Goal: Task Accomplishment & Management: Manage account settings

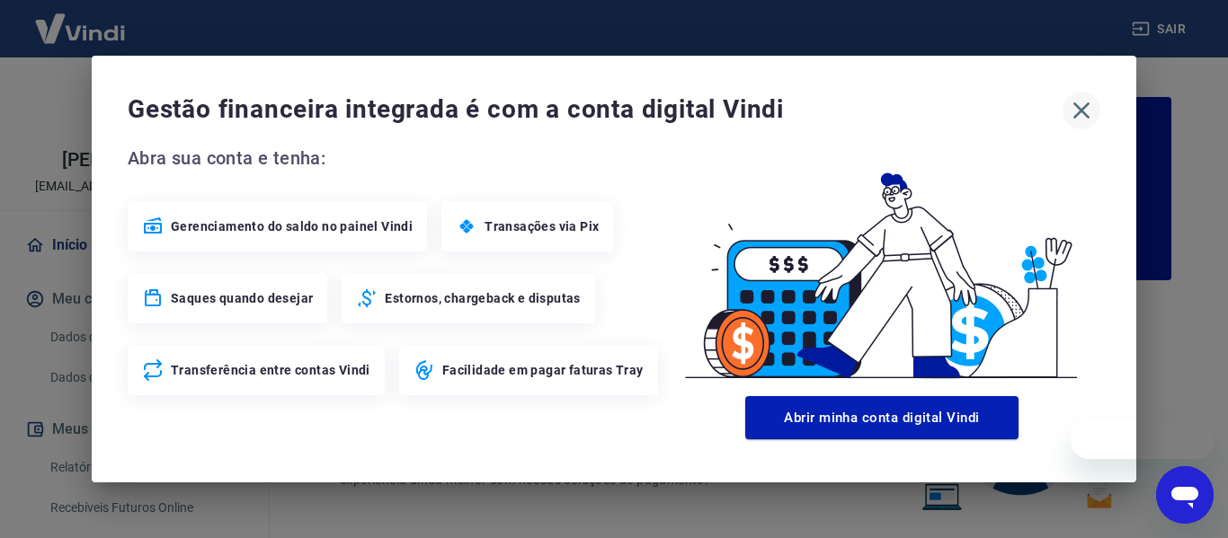
click at [1082, 120] on icon "button" at bounding box center [1081, 110] width 29 height 29
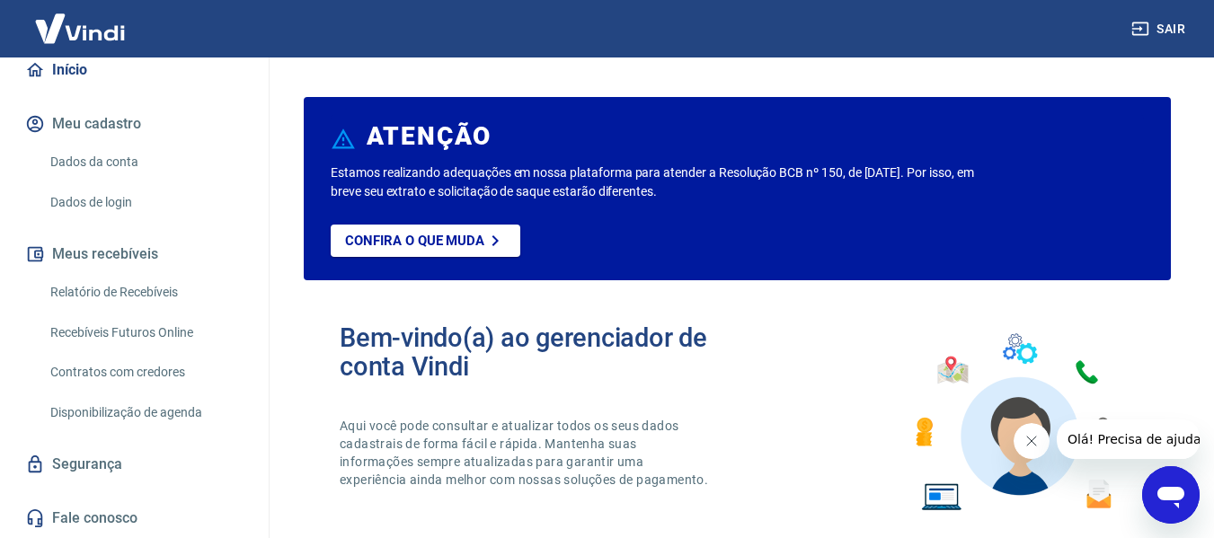
scroll to position [194, 0]
click at [133, 335] on link "Recebíveis Futuros Online" at bounding box center [145, 333] width 204 height 37
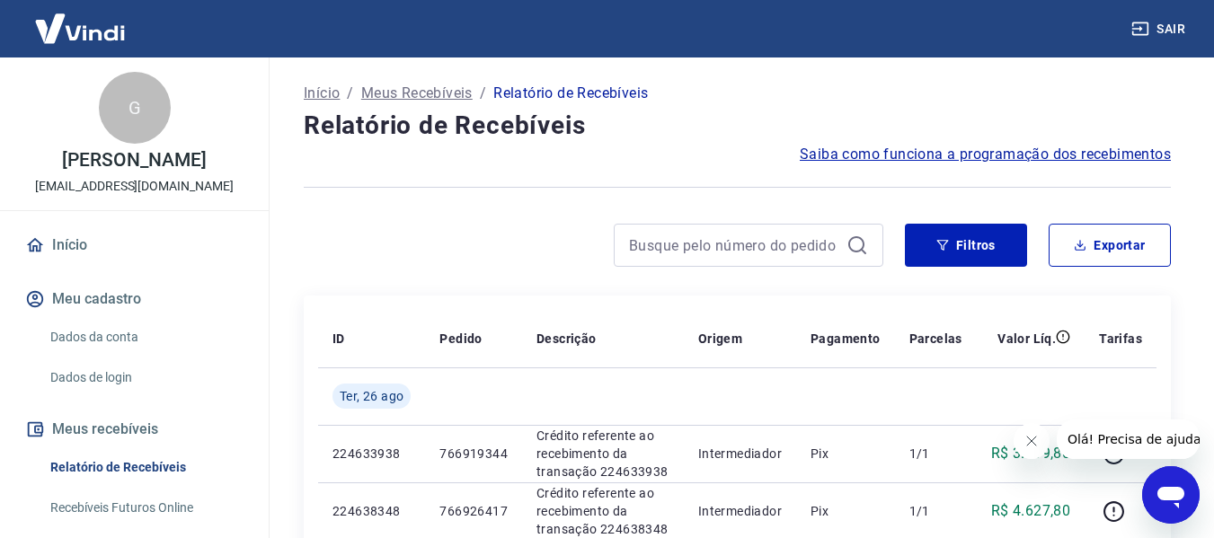
click at [1034, 92] on div "Início / Meus Recebíveis / Relatório de Recebíveis" at bounding box center [737, 93] width 867 height 29
click at [992, 246] on button "Filtros" at bounding box center [966, 245] width 122 height 43
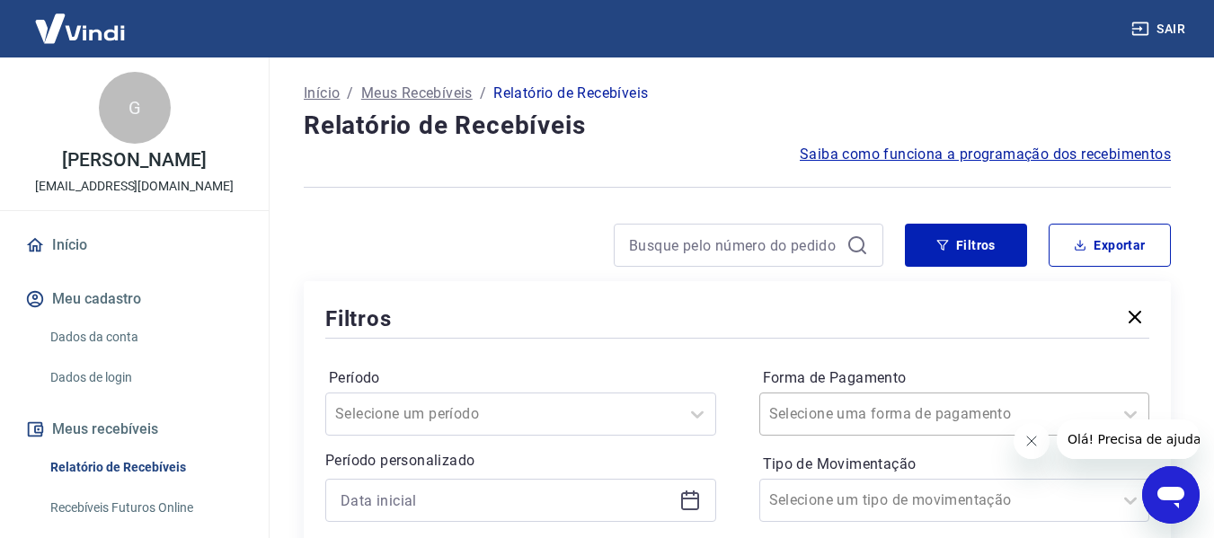
click at [869, 404] on input "Forma de Pagamento" at bounding box center [860, 415] width 182 height 22
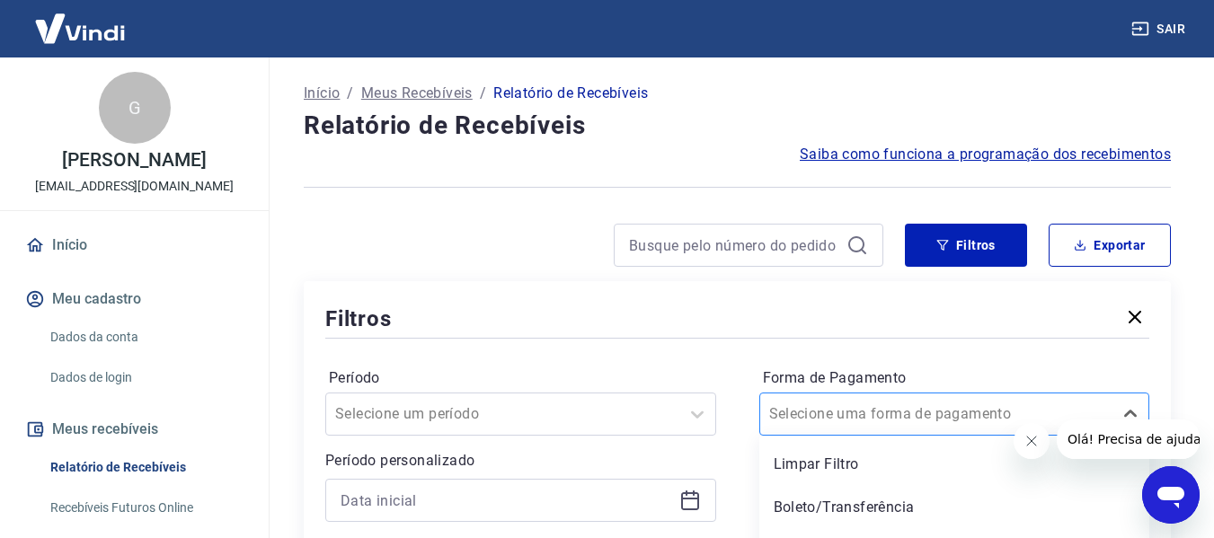
scroll to position [180, 0]
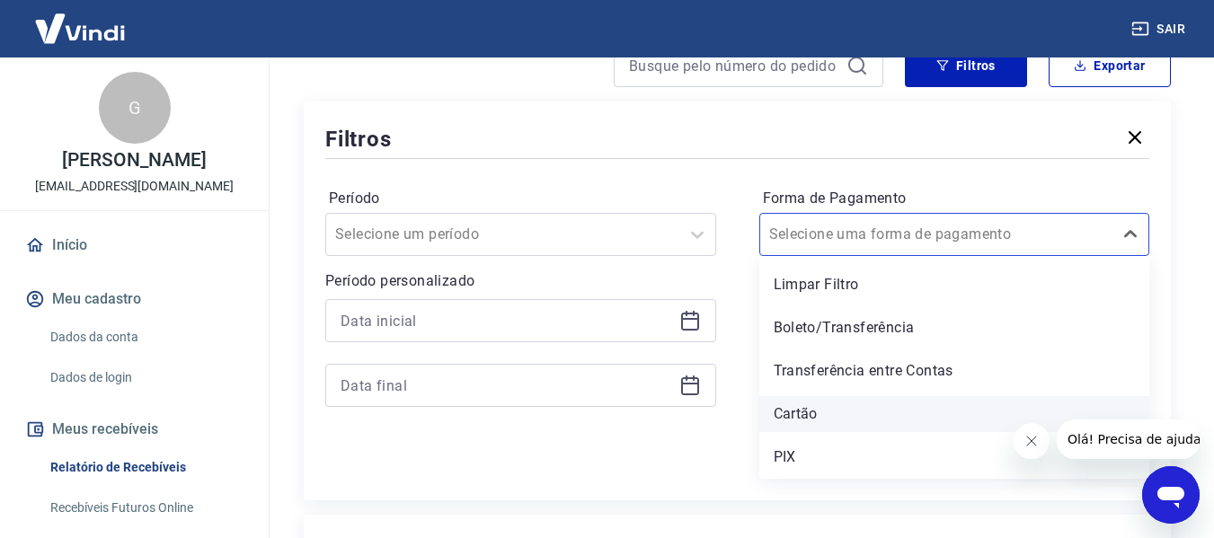
click at [795, 421] on div "Cartão" at bounding box center [954, 414] width 391 height 36
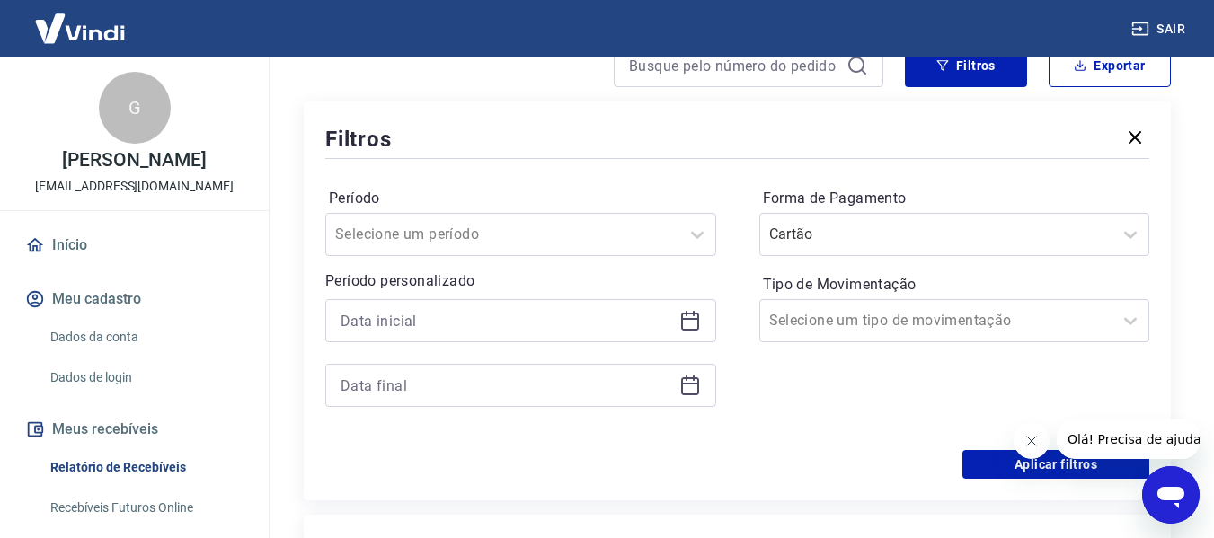
click at [801, 413] on div "Forma de Pagamento Cartão Tipo de Movimentação Selecione um tipo de movimentação" at bounding box center [954, 306] width 391 height 244
click at [688, 321] on icon at bounding box center [691, 321] width 22 height 22
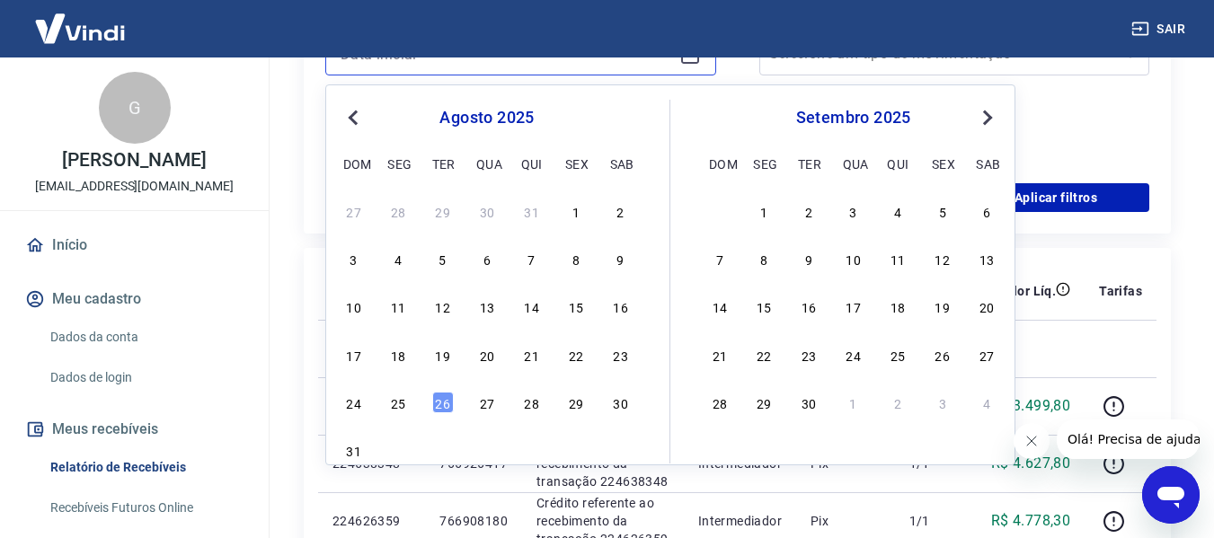
scroll to position [449, 0]
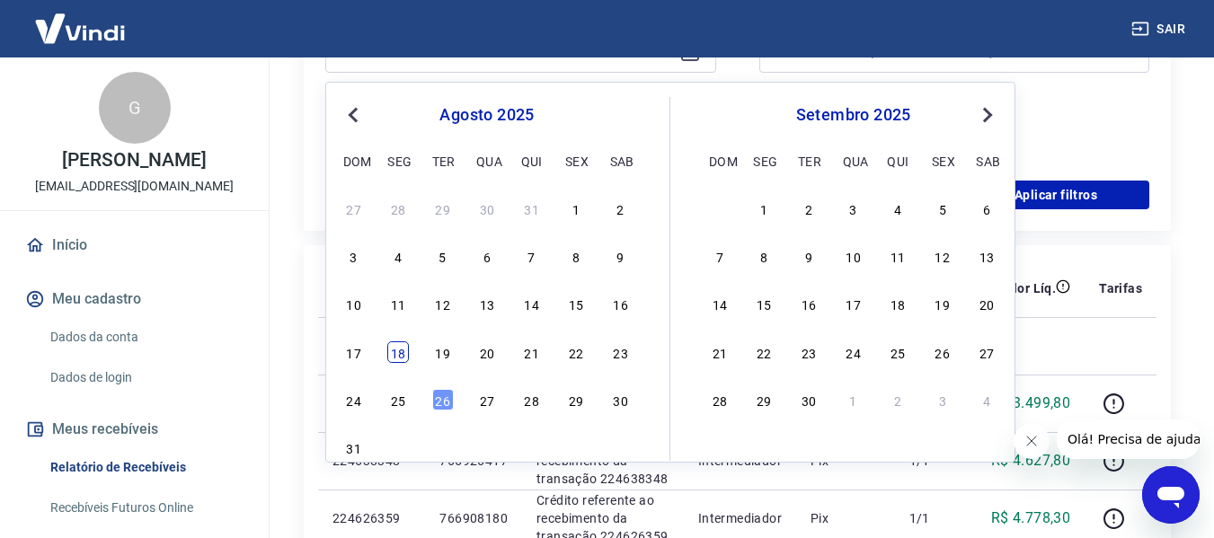
click at [403, 349] on div "18" at bounding box center [398, 353] width 22 height 22
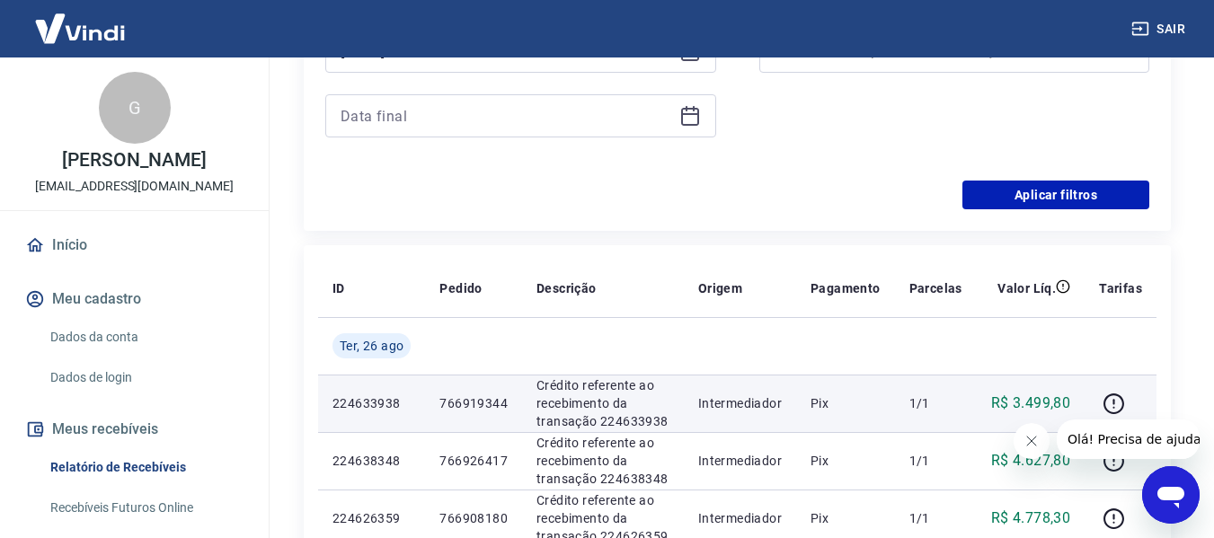
type input "[DATE]"
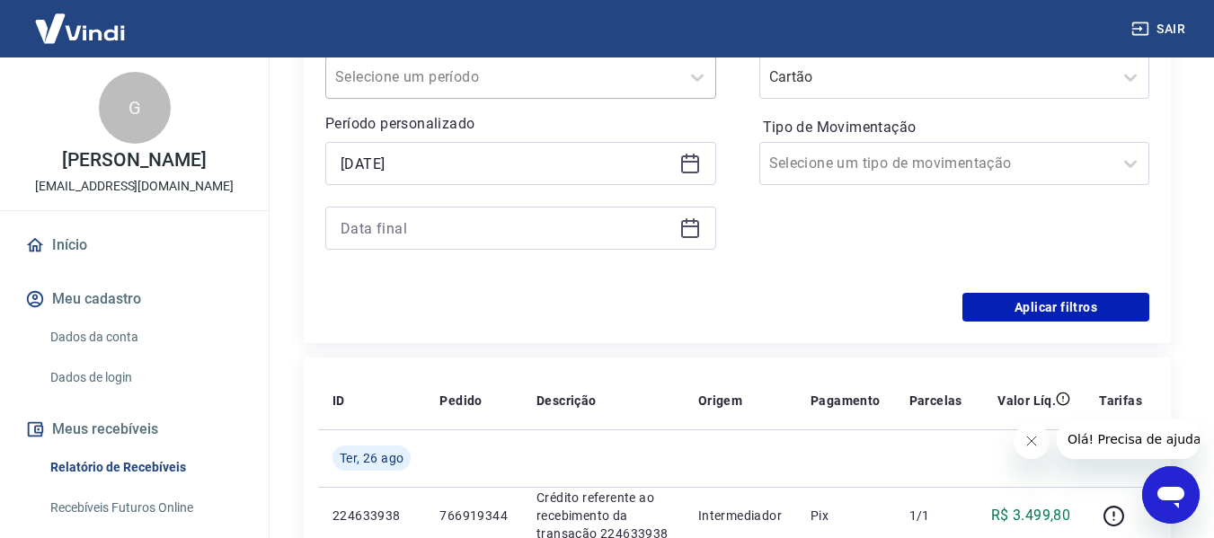
scroll to position [180, 0]
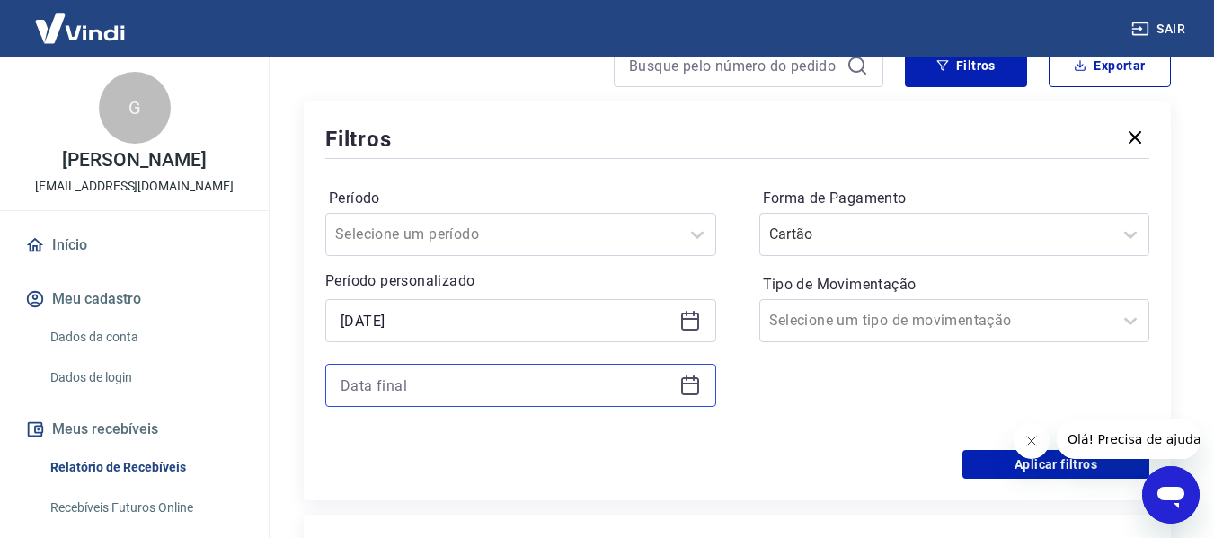
click at [581, 393] on input at bounding box center [507, 385] width 332 height 27
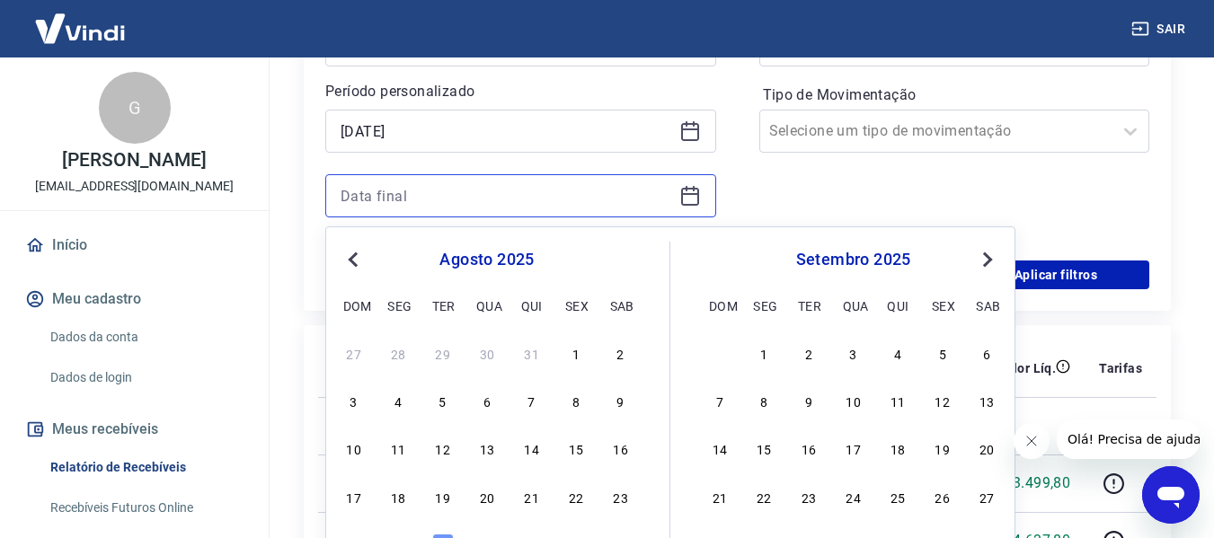
scroll to position [449, 0]
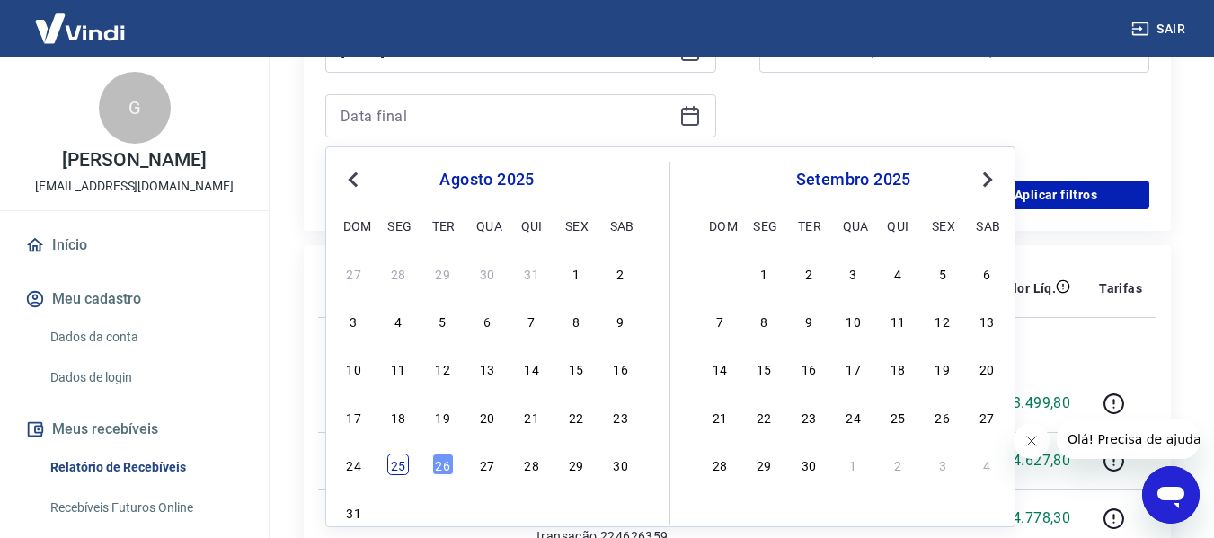
click at [408, 461] on div "25" at bounding box center [398, 465] width 22 height 22
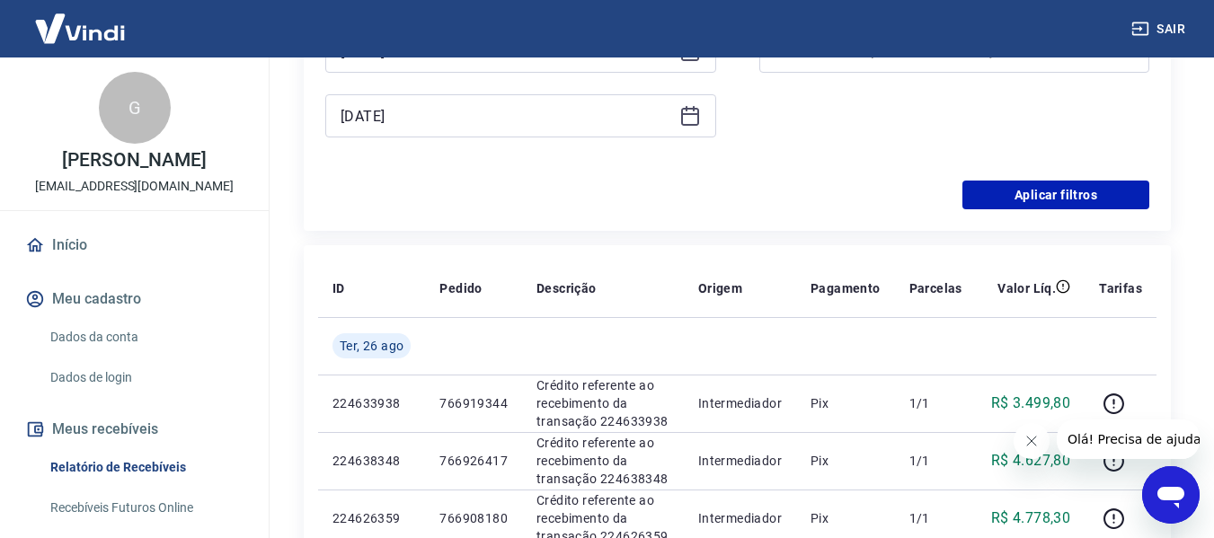
type input "[DATE]"
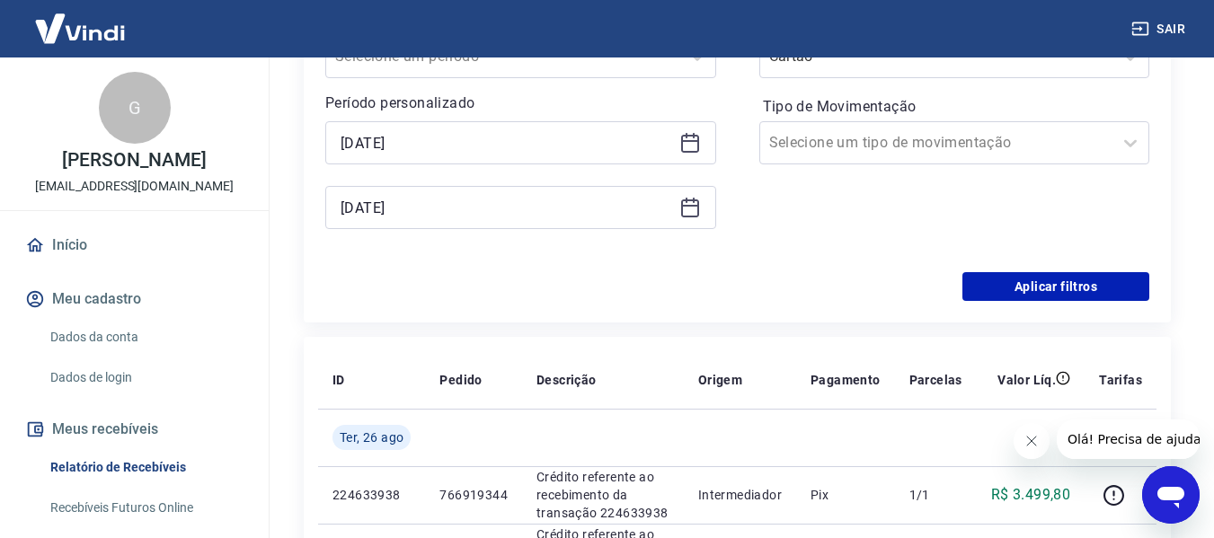
scroll to position [360, 0]
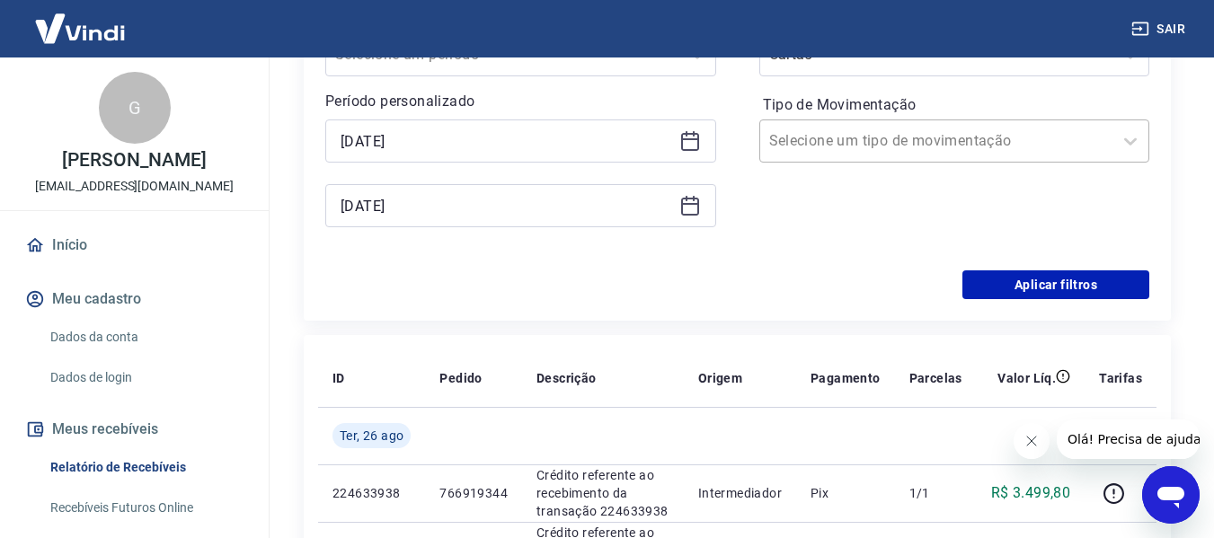
click at [1041, 138] on div at bounding box center [936, 141] width 335 height 25
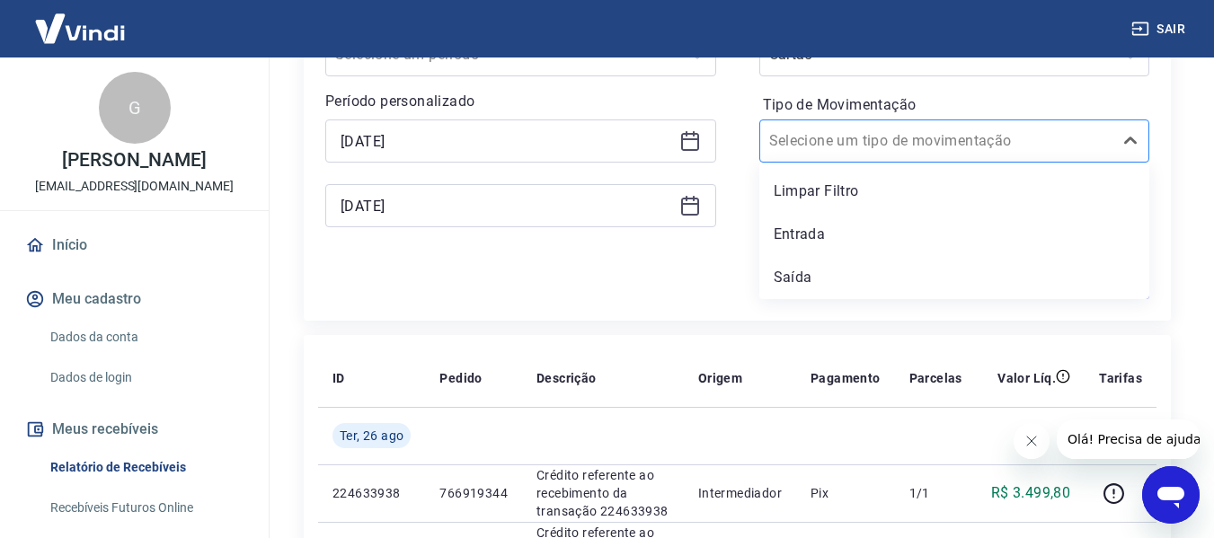
click at [1042, 138] on div at bounding box center [936, 141] width 335 height 25
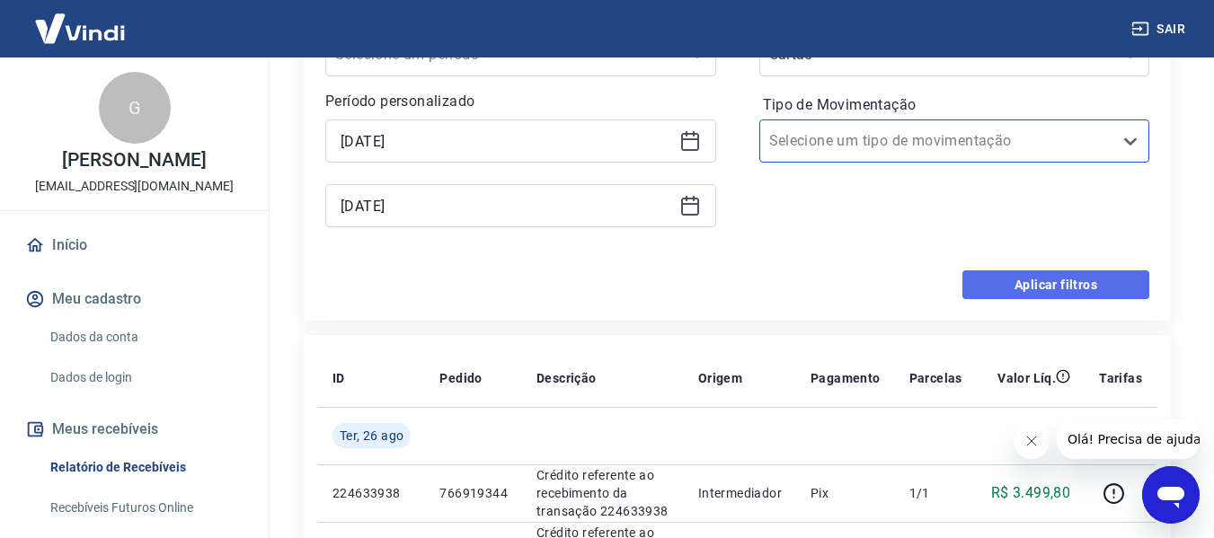
click at [1060, 288] on button "Aplicar filtros" at bounding box center [1056, 285] width 187 height 29
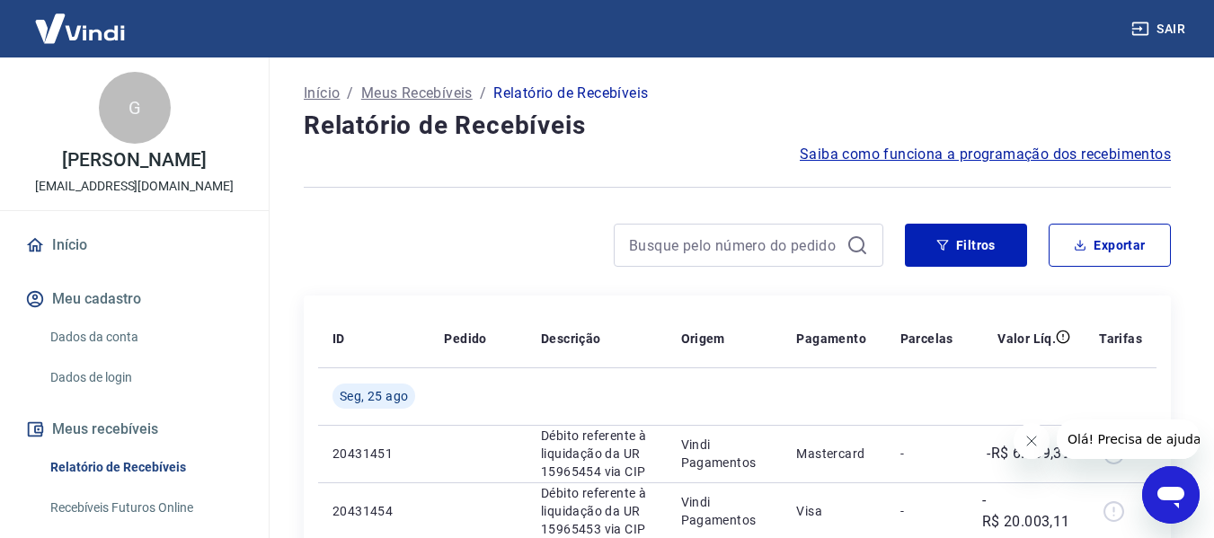
click at [1030, 449] on button "Fechar mensagem da empresa" at bounding box center [1031, 441] width 36 height 36
click at [1029, 87] on div "Início / Meus Recebíveis / Relatório de Recebíveis" at bounding box center [737, 93] width 867 height 29
click at [910, 195] on div at bounding box center [737, 187] width 867 height 44
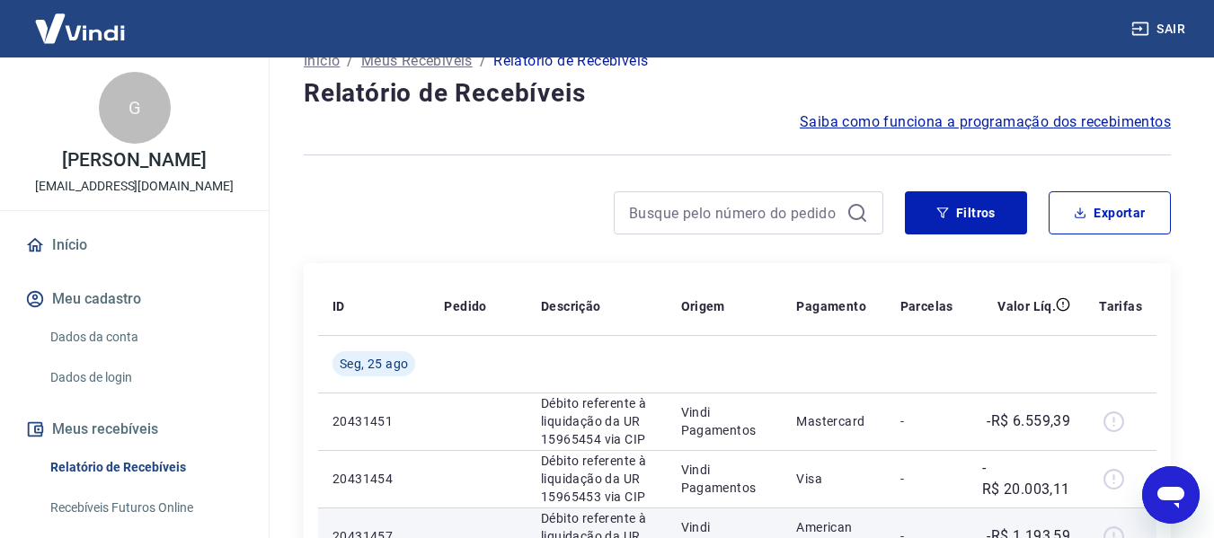
scroll to position [90, 0]
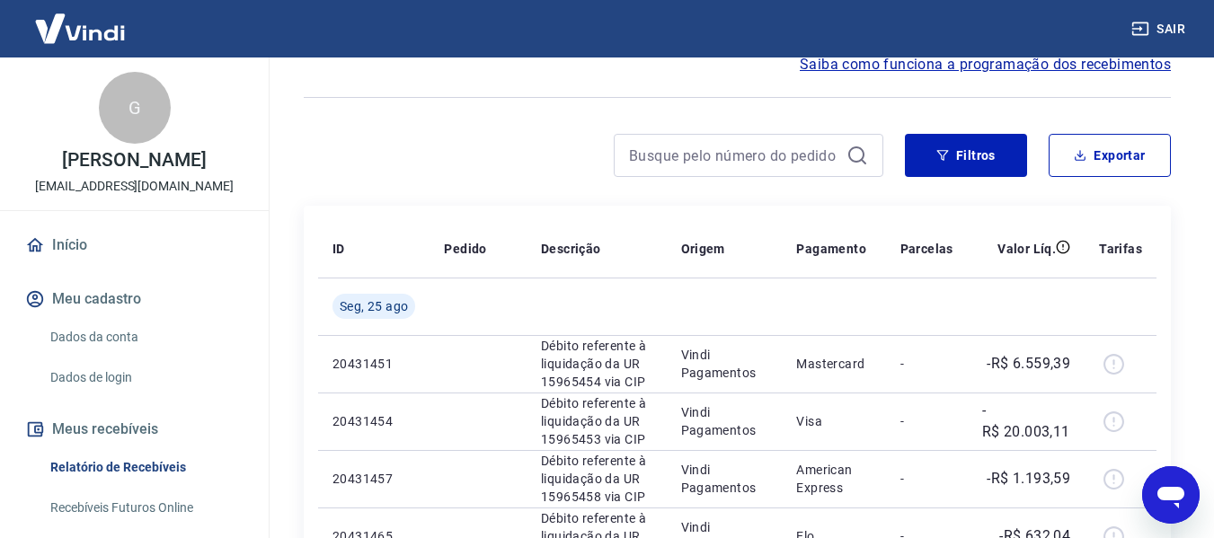
click at [460, 114] on div at bounding box center [737, 98] width 867 height 44
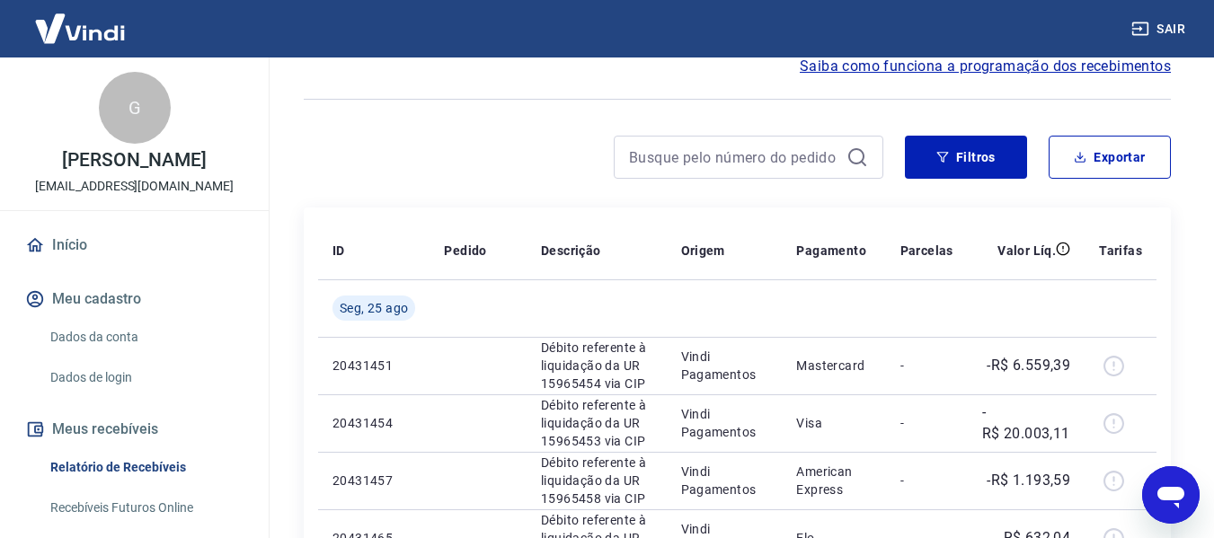
scroll to position [0, 0]
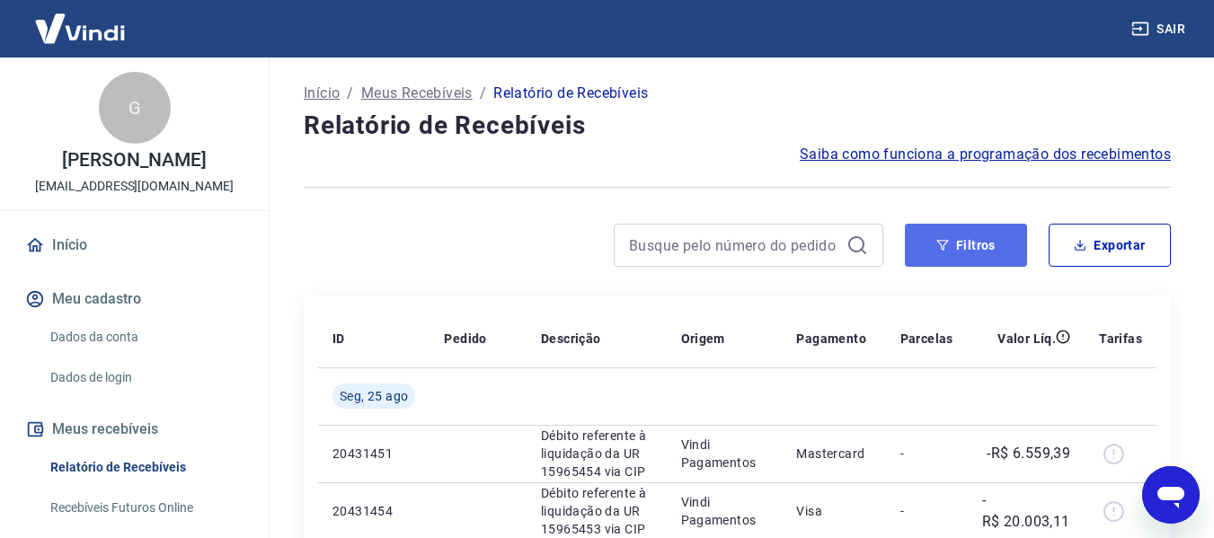
drag, startPoint x: 919, startPoint y: 247, endPoint x: 990, endPoint y: 242, distance: 72.1
click at [919, 247] on button "Filtros" at bounding box center [966, 245] width 122 height 43
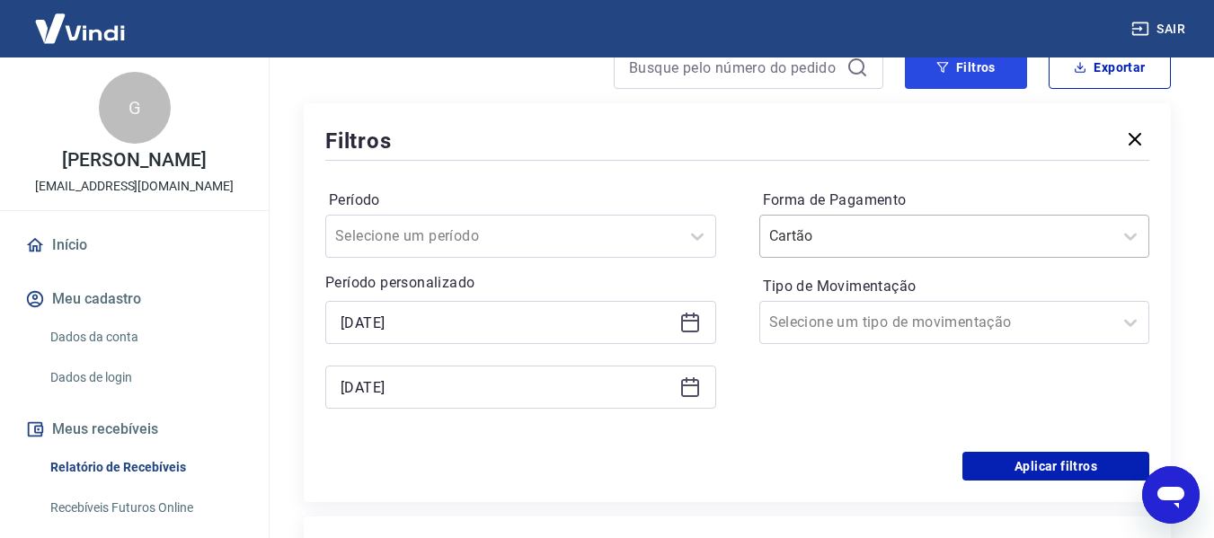
scroll to position [180, 0]
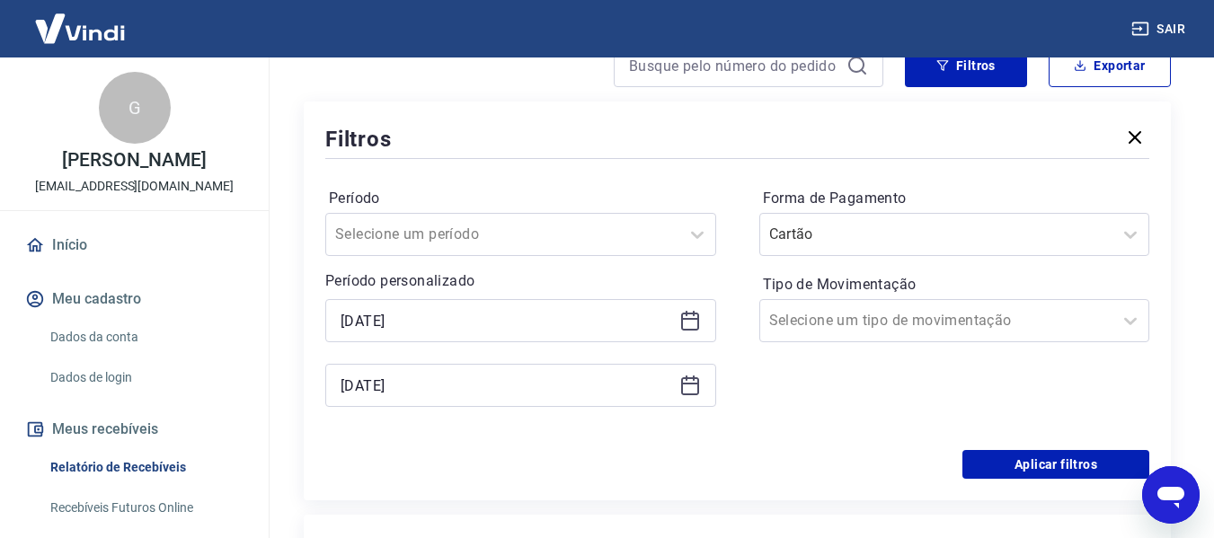
click at [879, 141] on div "Filtros" at bounding box center [737, 138] width 824 height 31
click at [898, 324] on input "Tipo de Movimentação" at bounding box center [860, 321] width 182 height 22
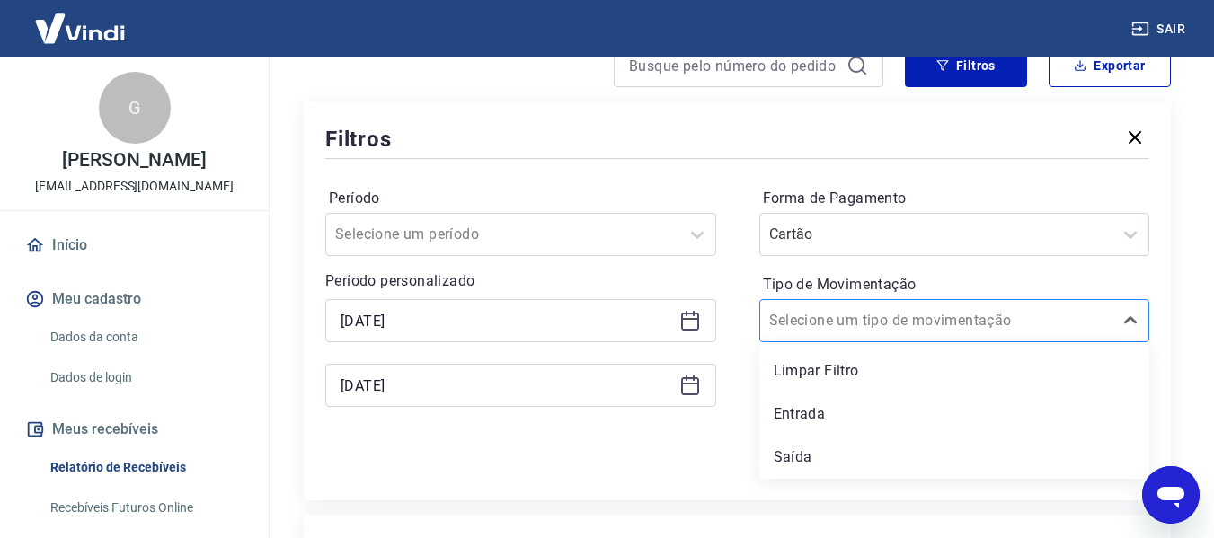
click at [898, 324] on input "Tipo de Movimentação" at bounding box center [860, 321] width 182 height 22
click at [729, 152] on div "Filtros Período Selecione um período Período personalizado [DATE] [DATE] Forma …" at bounding box center [737, 301] width 867 height 399
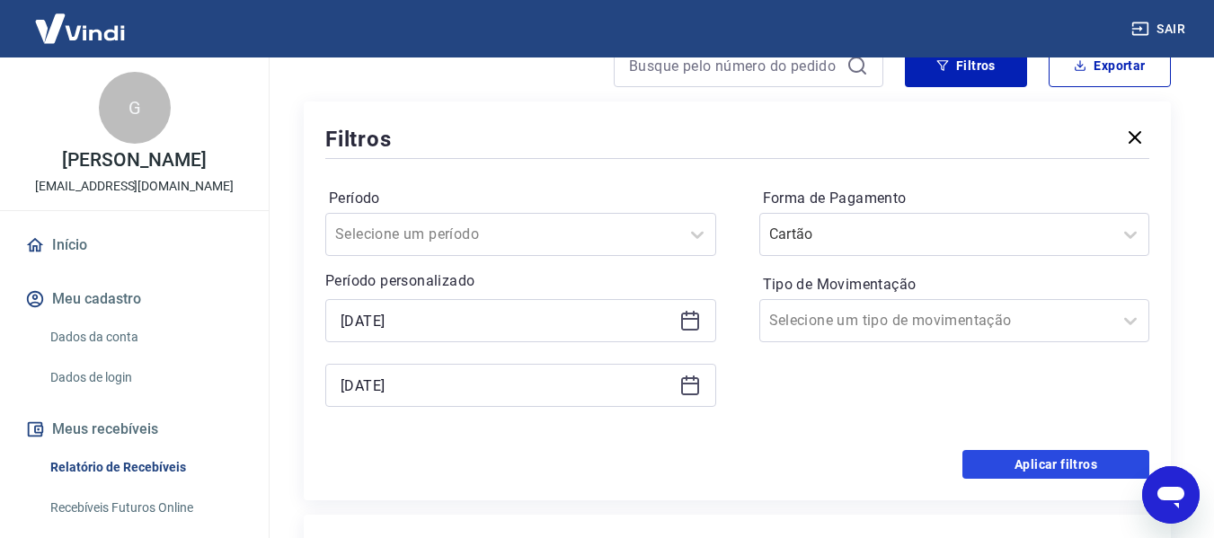
drag, startPoint x: 1079, startPoint y: 464, endPoint x: 1018, endPoint y: 264, distance: 208.4
click at [1079, 465] on button "Aplicar filtros" at bounding box center [1056, 464] width 187 height 29
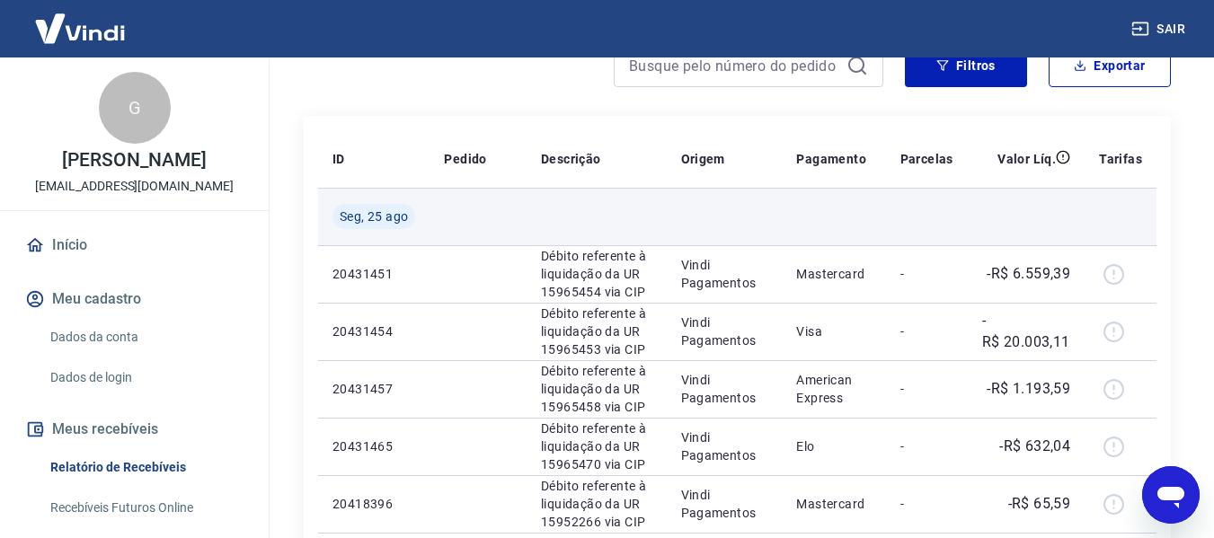
click at [1121, 208] on td at bounding box center [1121, 217] width 72 height 58
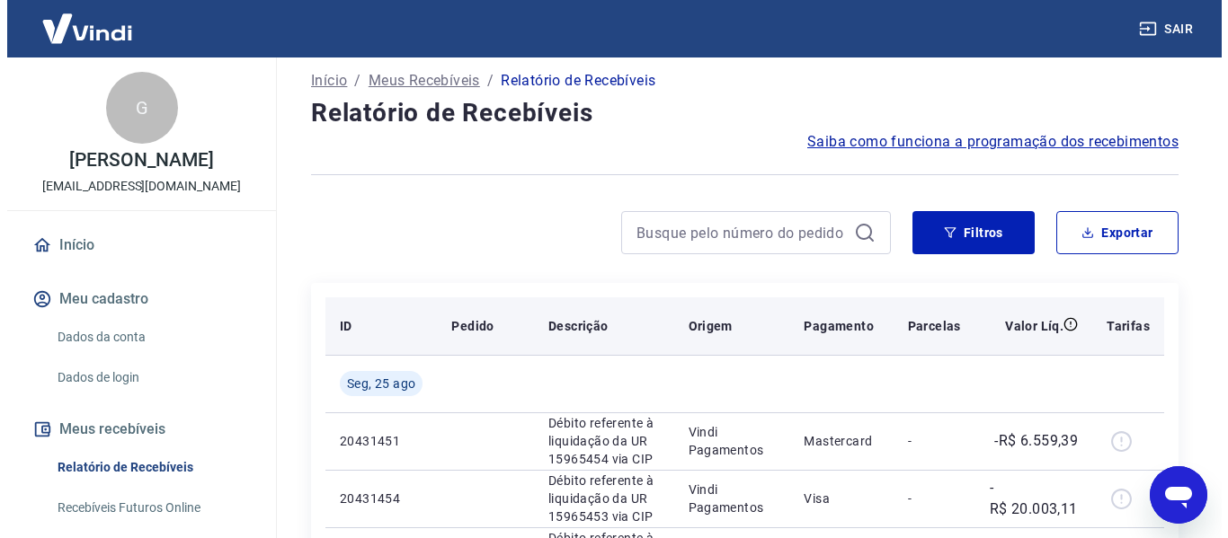
scroll to position [0, 0]
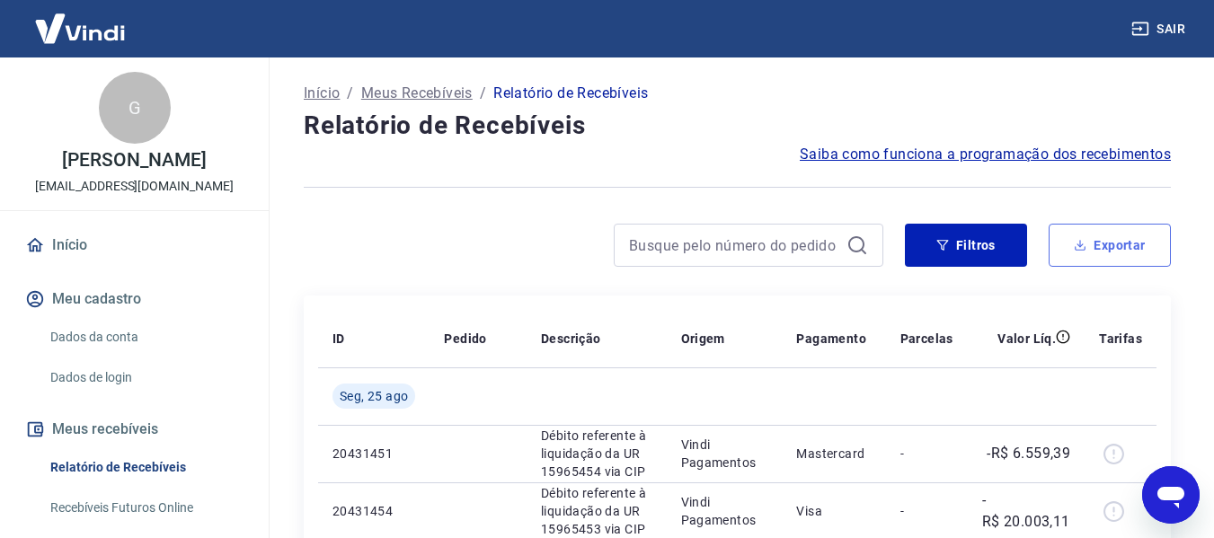
click at [1112, 245] on button "Exportar" at bounding box center [1110, 245] width 122 height 43
type input "[DATE]"
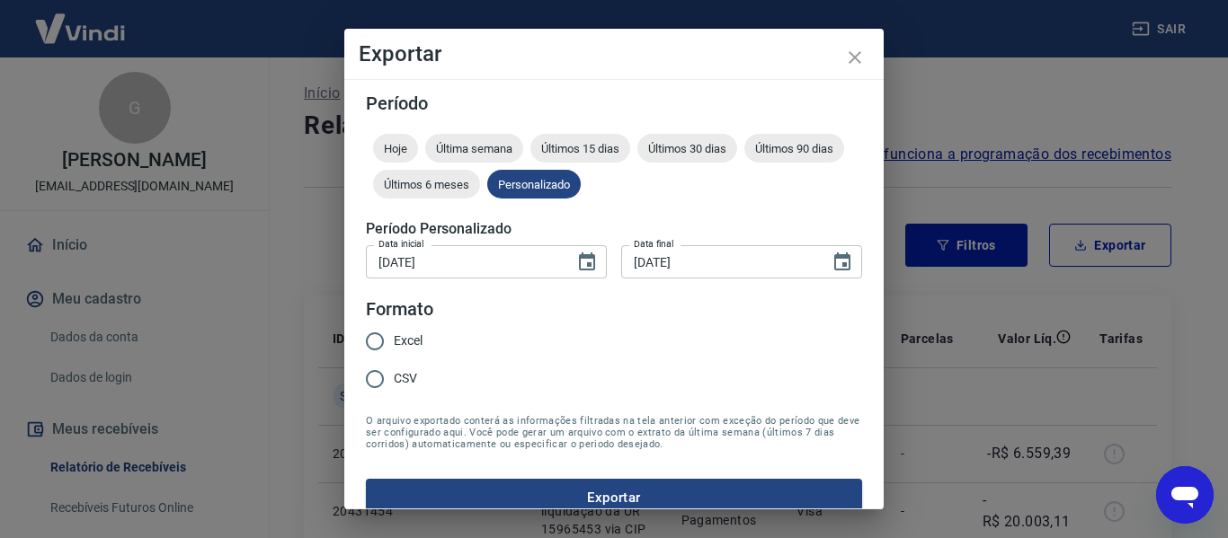
click at [376, 338] on input "Excel" at bounding box center [375, 342] width 38 height 38
radio input "true"
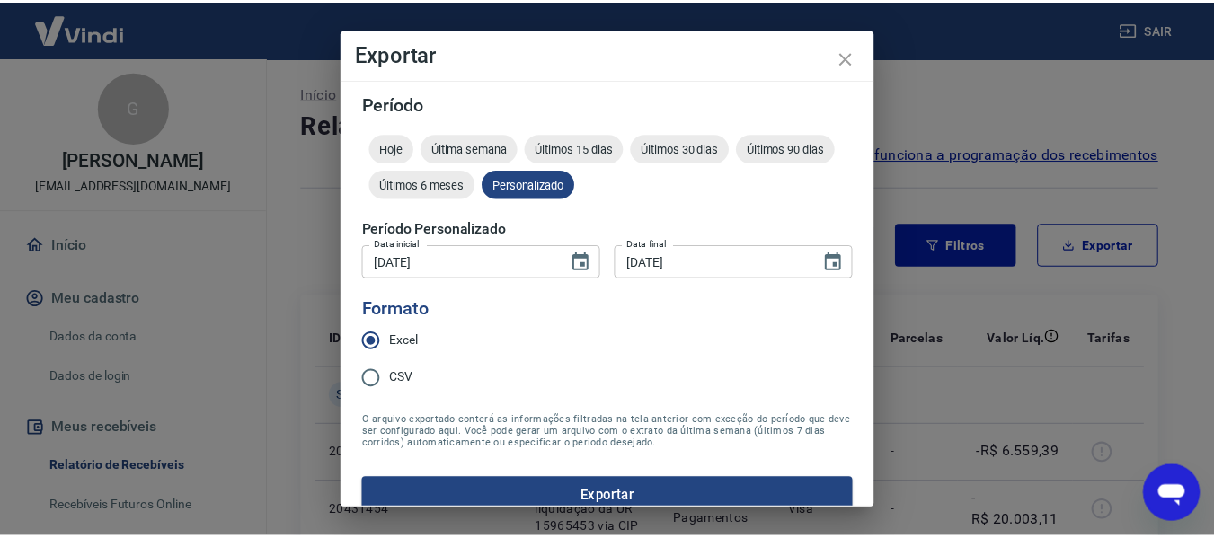
scroll to position [22, 0]
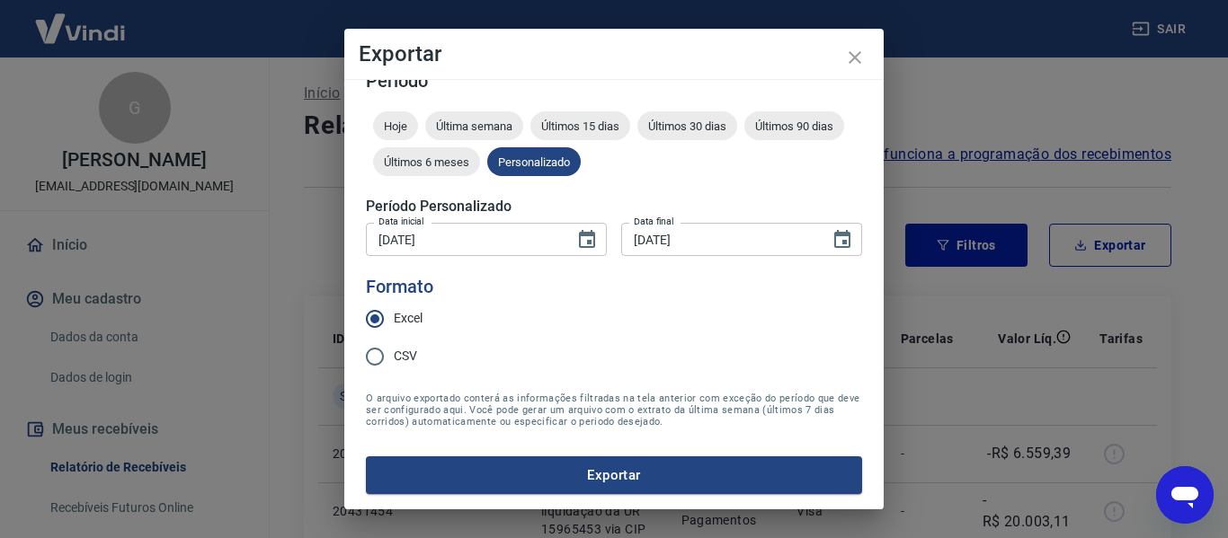
click at [672, 467] on button "Exportar" at bounding box center [614, 476] width 496 height 38
